Goal: Task Accomplishment & Management: Manage account settings

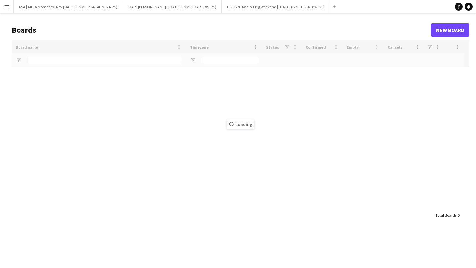
type input "***"
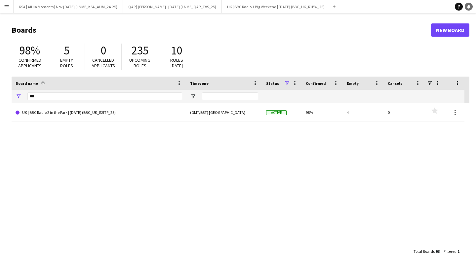
click at [467, 9] on link "Notifications" at bounding box center [469, 7] width 8 height 8
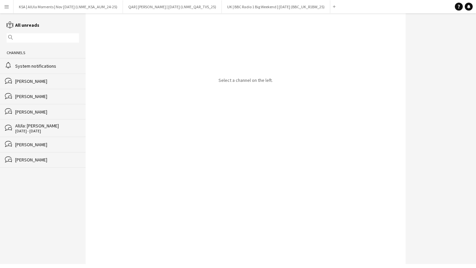
click at [7, 7] on app-icon "Menu" at bounding box center [6, 6] width 5 height 5
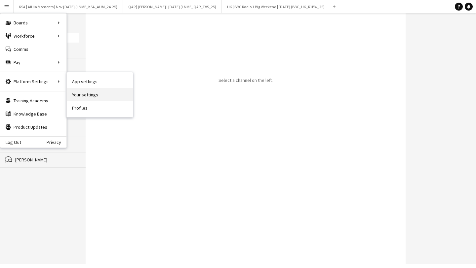
click at [88, 94] on link "Your settings" at bounding box center [100, 94] width 66 height 13
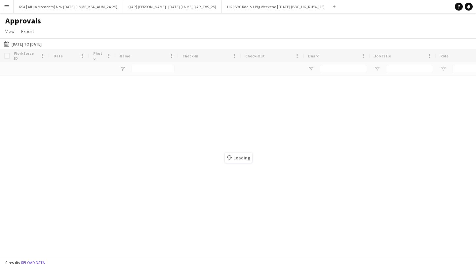
click at [8, 7] on app-icon "Menu" at bounding box center [6, 6] width 5 height 5
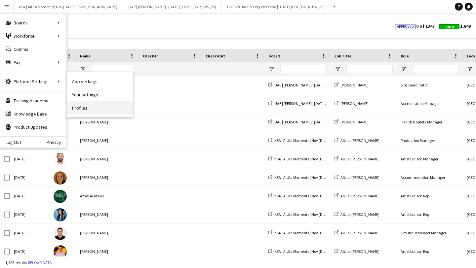
click at [98, 109] on link "Profiles" at bounding box center [100, 107] width 66 height 13
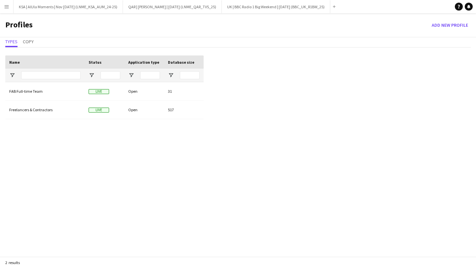
click at [7, 13] on div "Profiles Add new Profile" at bounding box center [238, 25] width 476 height 24
click at [8, 3] on button "Menu" at bounding box center [6, 6] width 13 height 13
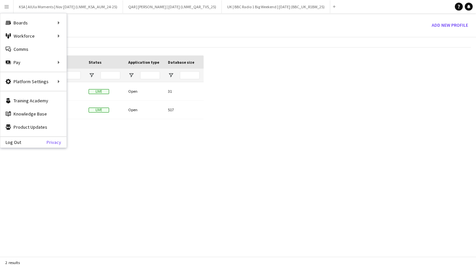
click at [54, 143] on link "Privacy" at bounding box center [57, 142] width 20 height 5
click at [77, 83] on link "App settings" at bounding box center [100, 81] width 66 height 13
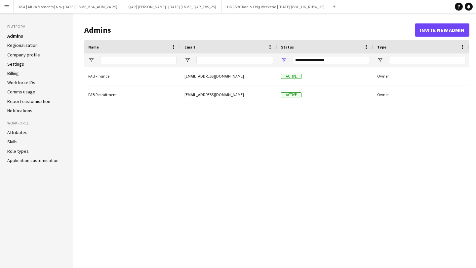
click at [19, 75] on link "Billing" at bounding box center [13, 73] width 12 height 6
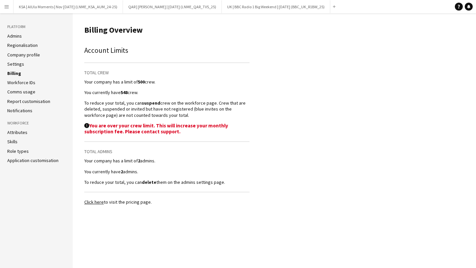
click at [40, 55] on li "Company profile" at bounding box center [36, 55] width 58 height 6
click at [35, 55] on link "Company profile" at bounding box center [23, 55] width 33 height 6
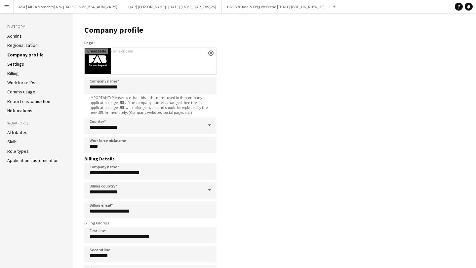
click at [19, 66] on link "Settings" at bounding box center [15, 64] width 17 height 6
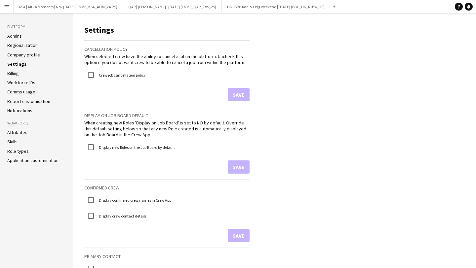
click at [18, 38] on link "Admins" at bounding box center [14, 36] width 15 height 6
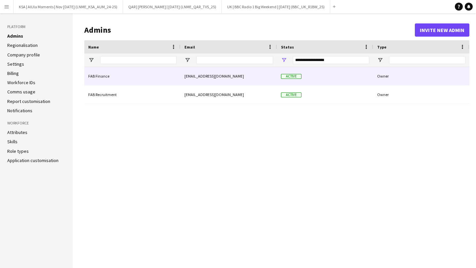
click at [120, 79] on div "FAB Finance" at bounding box center [132, 76] width 96 height 18
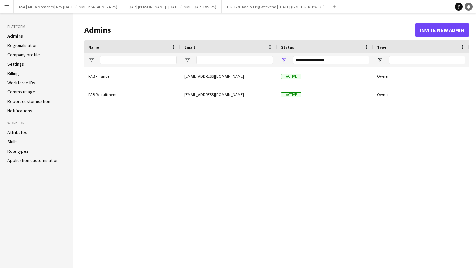
click at [469, 8] on icon "Notifications" at bounding box center [469, 7] width 4 height 4
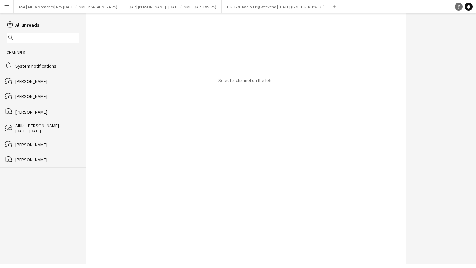
click at [457, 8] on icon "Help" at bounding box center [459, 7] width 4 height 4
click at [6, 10] on button "Menu" at bounding box center [6, 6] width 13 height 13
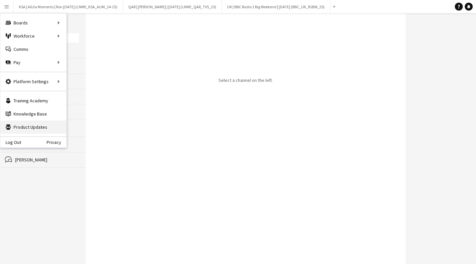
click at [36, 131] on link "Product Updates Product Updates" at bounding box center [33, 127] width 66 height 13
